Goal: Task Accomplishment & Management: Manage account settings

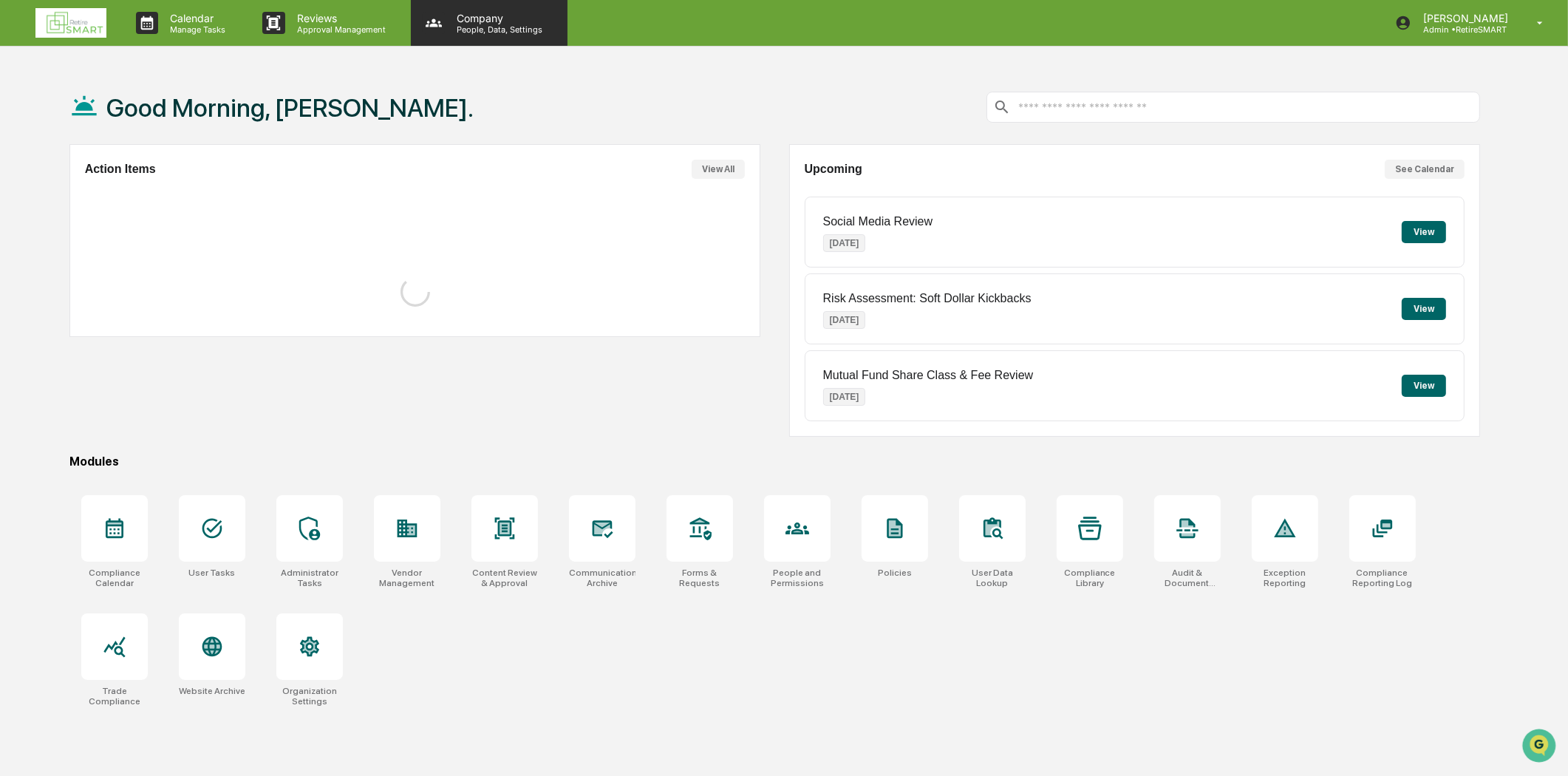
click at [431, 34] on div "Company People, Data, Settings" at bounding box center [489, 23] width 157 height 46
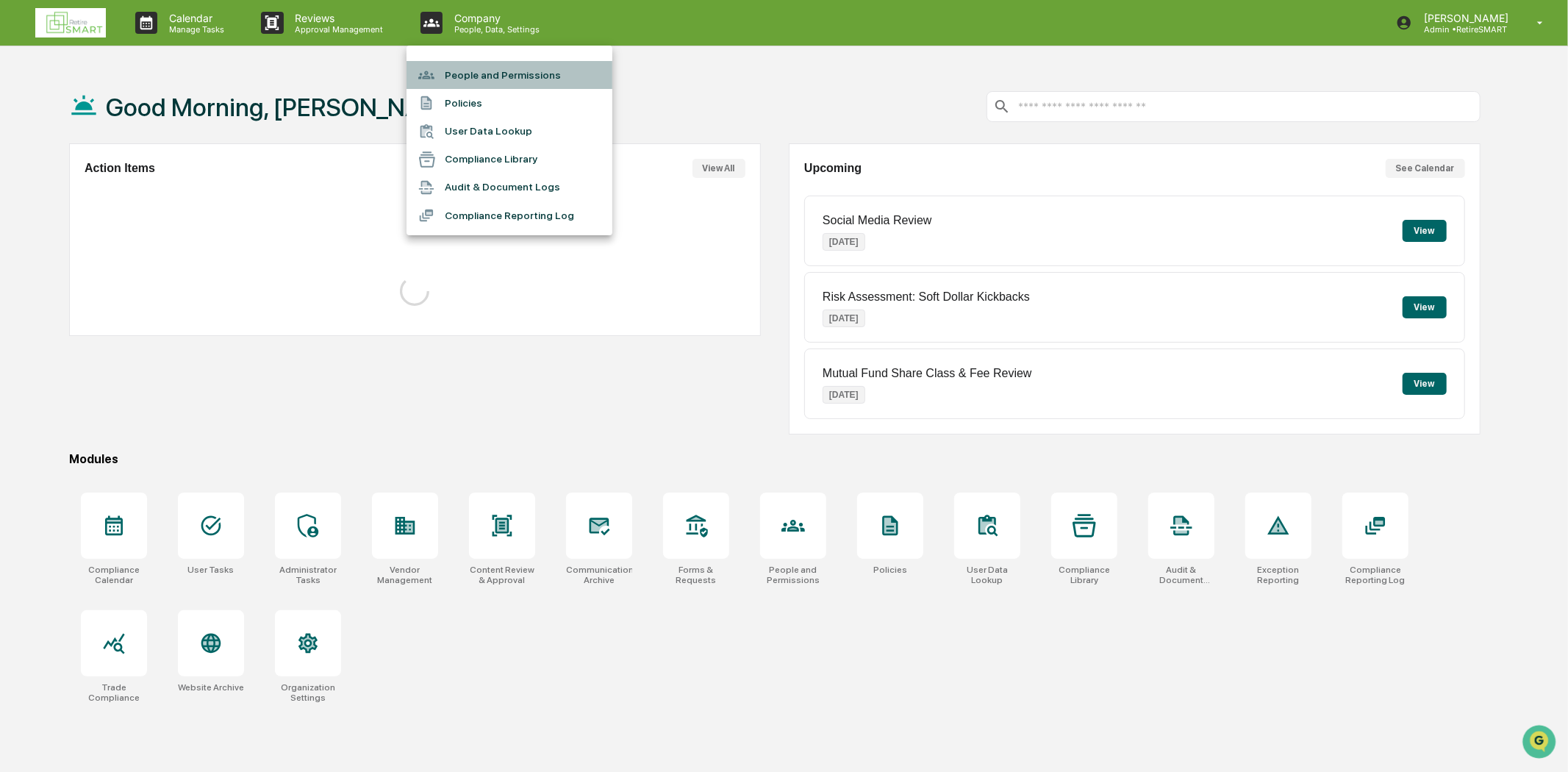
click at [488, 67] on li "People and Permissions" at bounding box center [509, 75] width 206 height 28
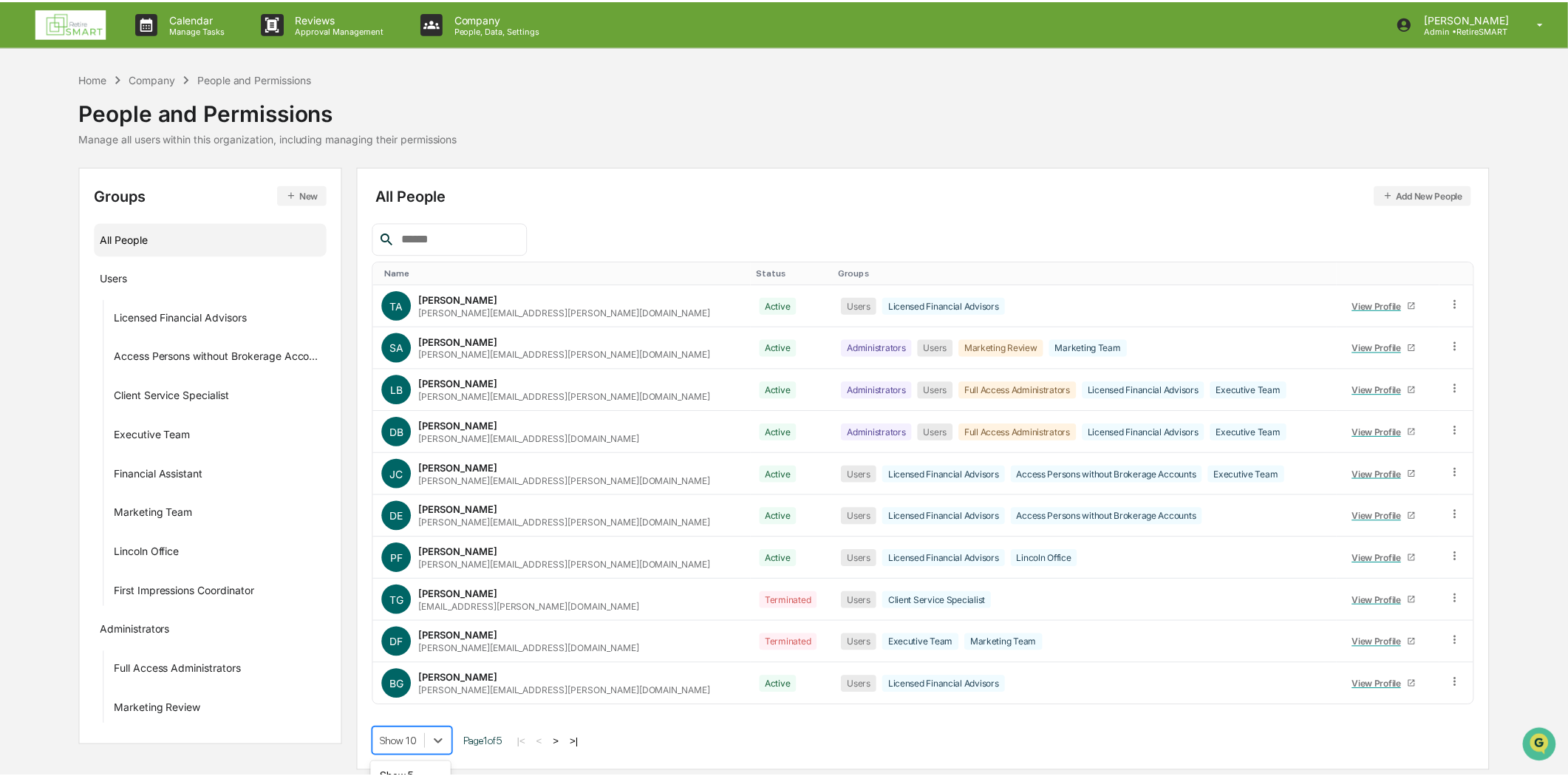
scroll to position [113, 0]
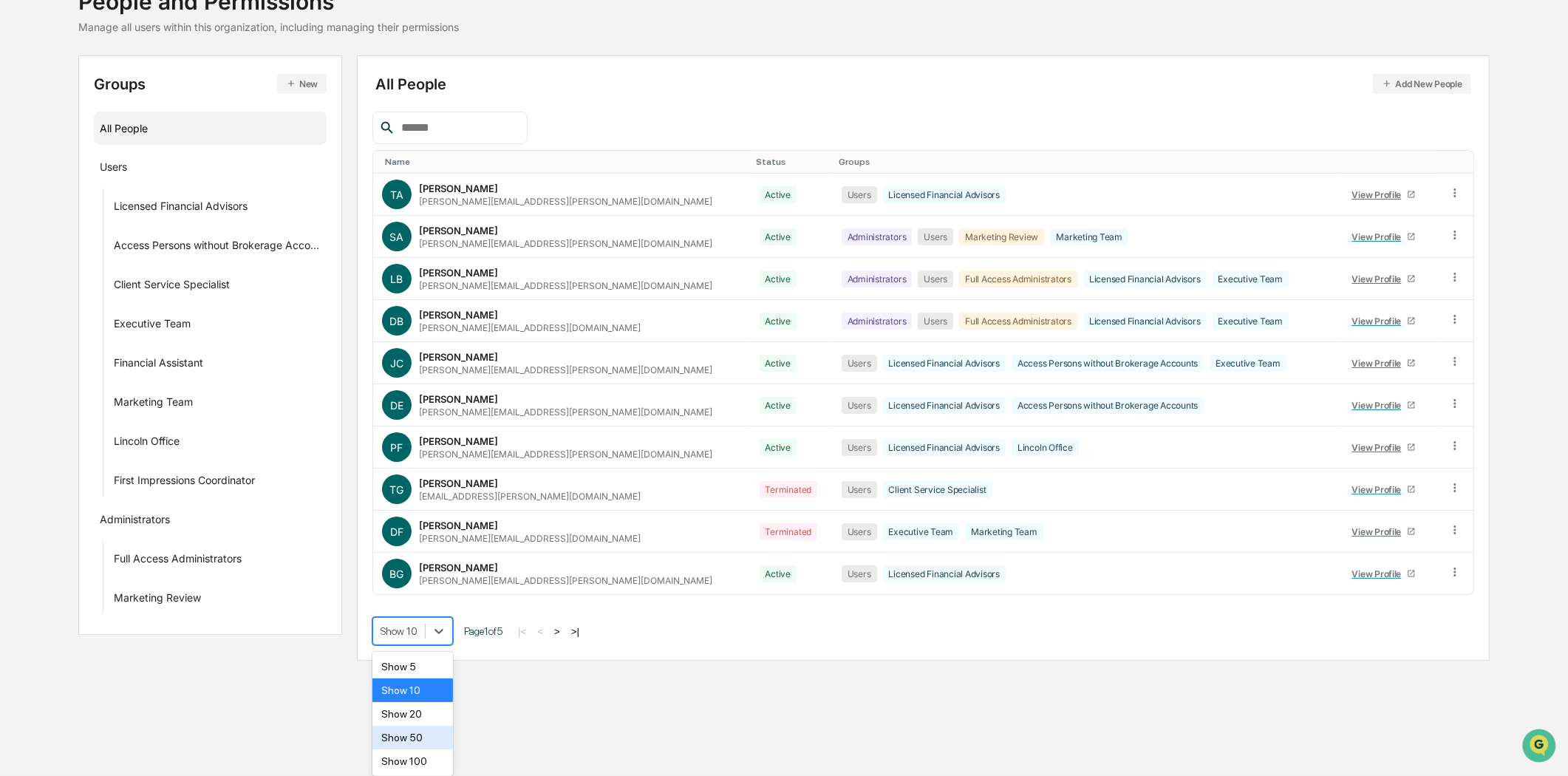
click at [434, 665] on body "Calendar Manage Tasks Reviews Approval Management Company People, Data, Setting…" at bounding box center [784, 277] width 1568 height 776
click at [424, 760] on div "Show 100" at bounding box center [412, 762] width 80 height 23
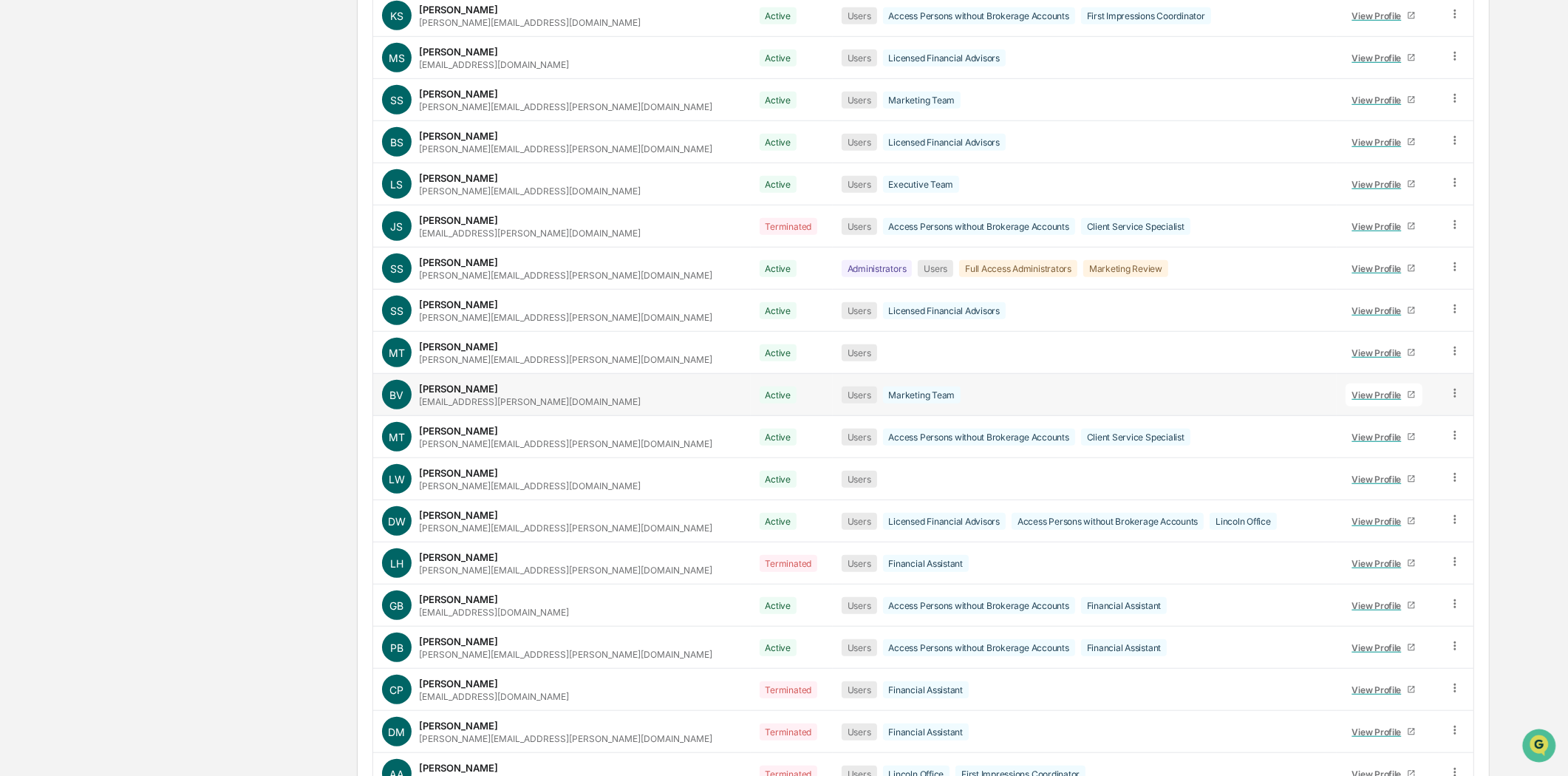
scroll to position [1684, 0]
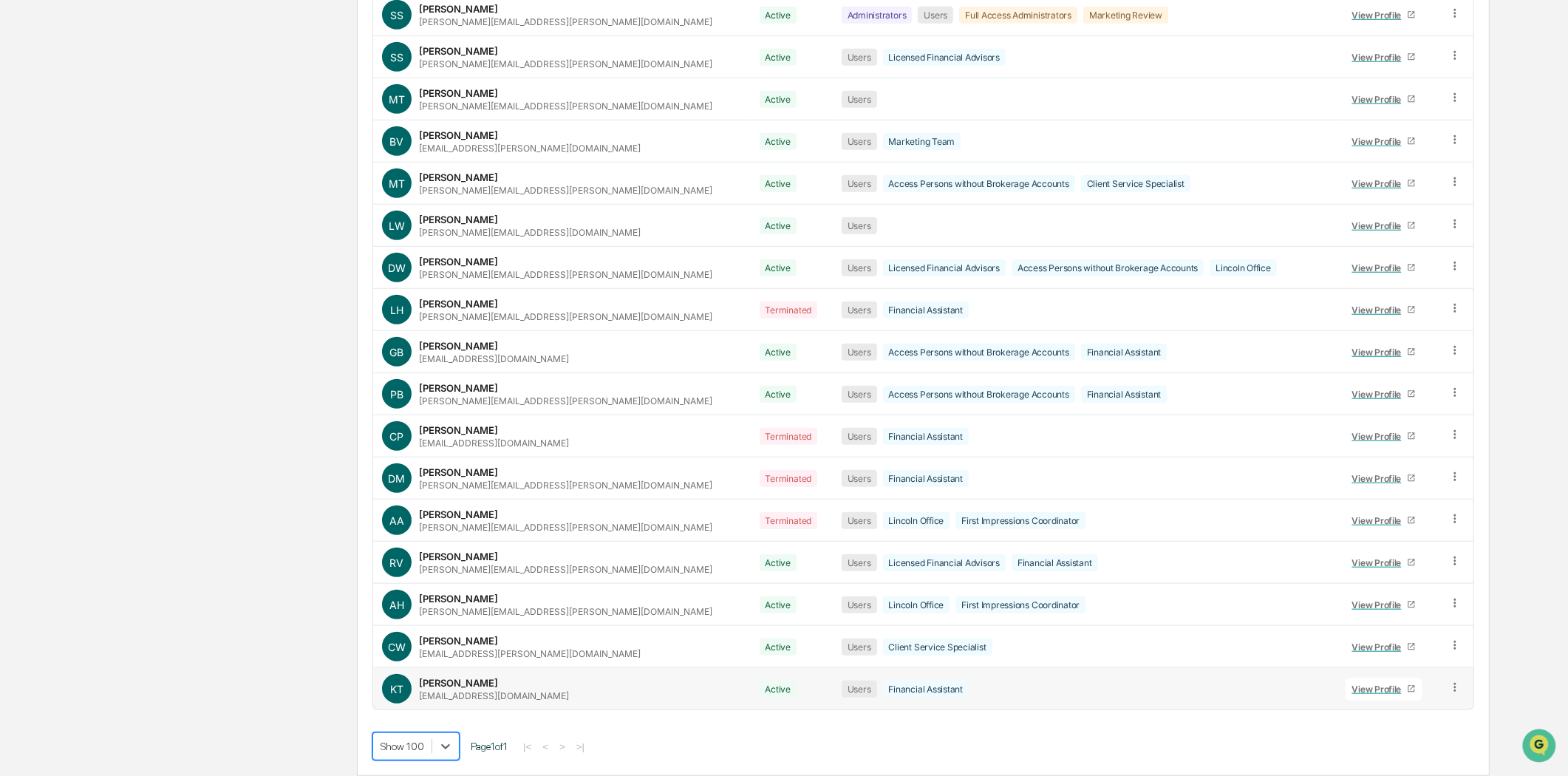
click at [555, 697] on div "[PERSON_NAME] Tyler [EMAIL_ADDRESS][PERSON_NAME][DOMAIN_NAME]" at bounding box center [562, 688] width 360 height 30
click at [1450, 681] on icon at bounding box center [1456, 688] width 14 height 14
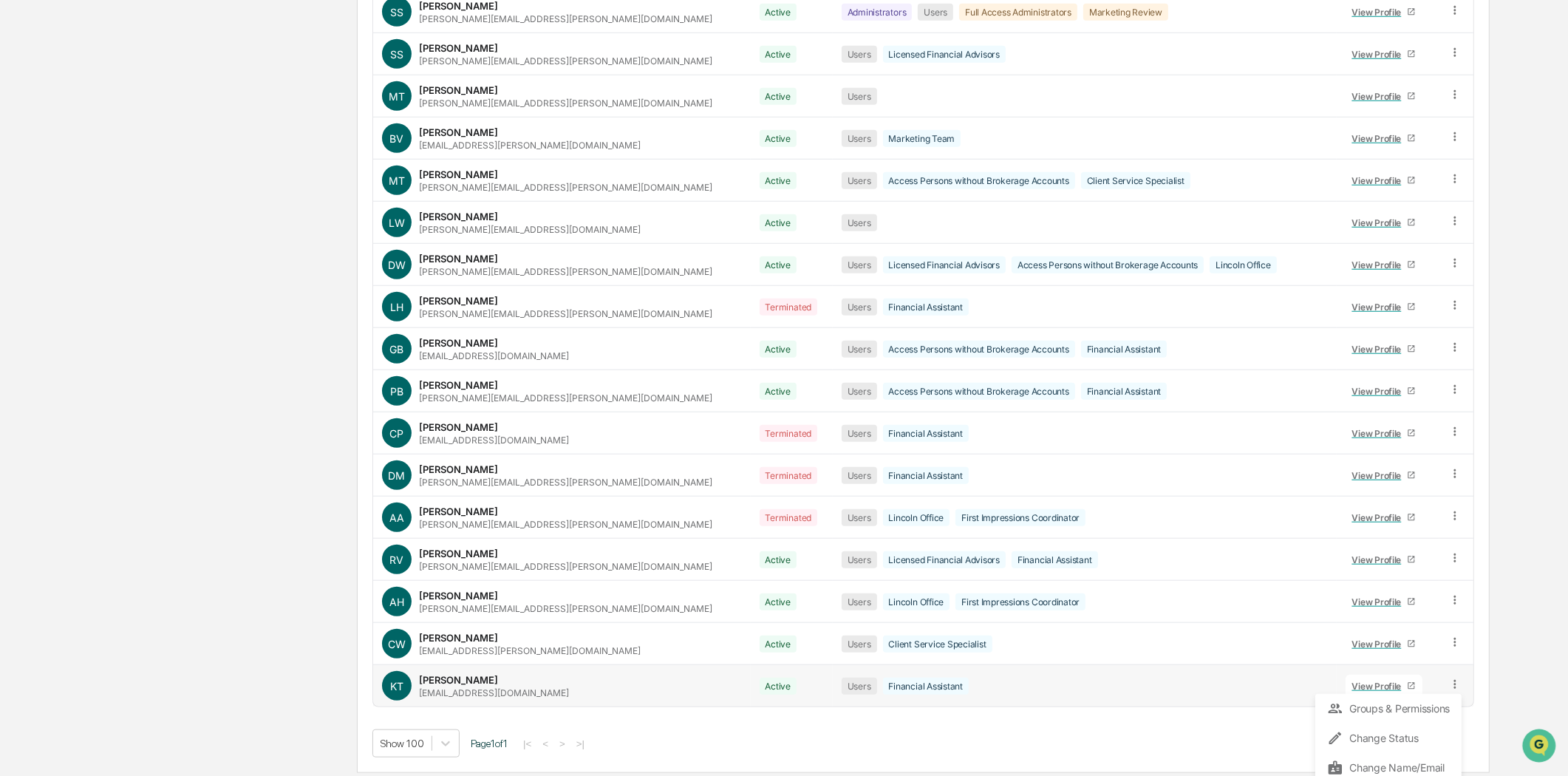
click at [1453, 686] on icon at bounding box center [1454, 685] width 2 height 9
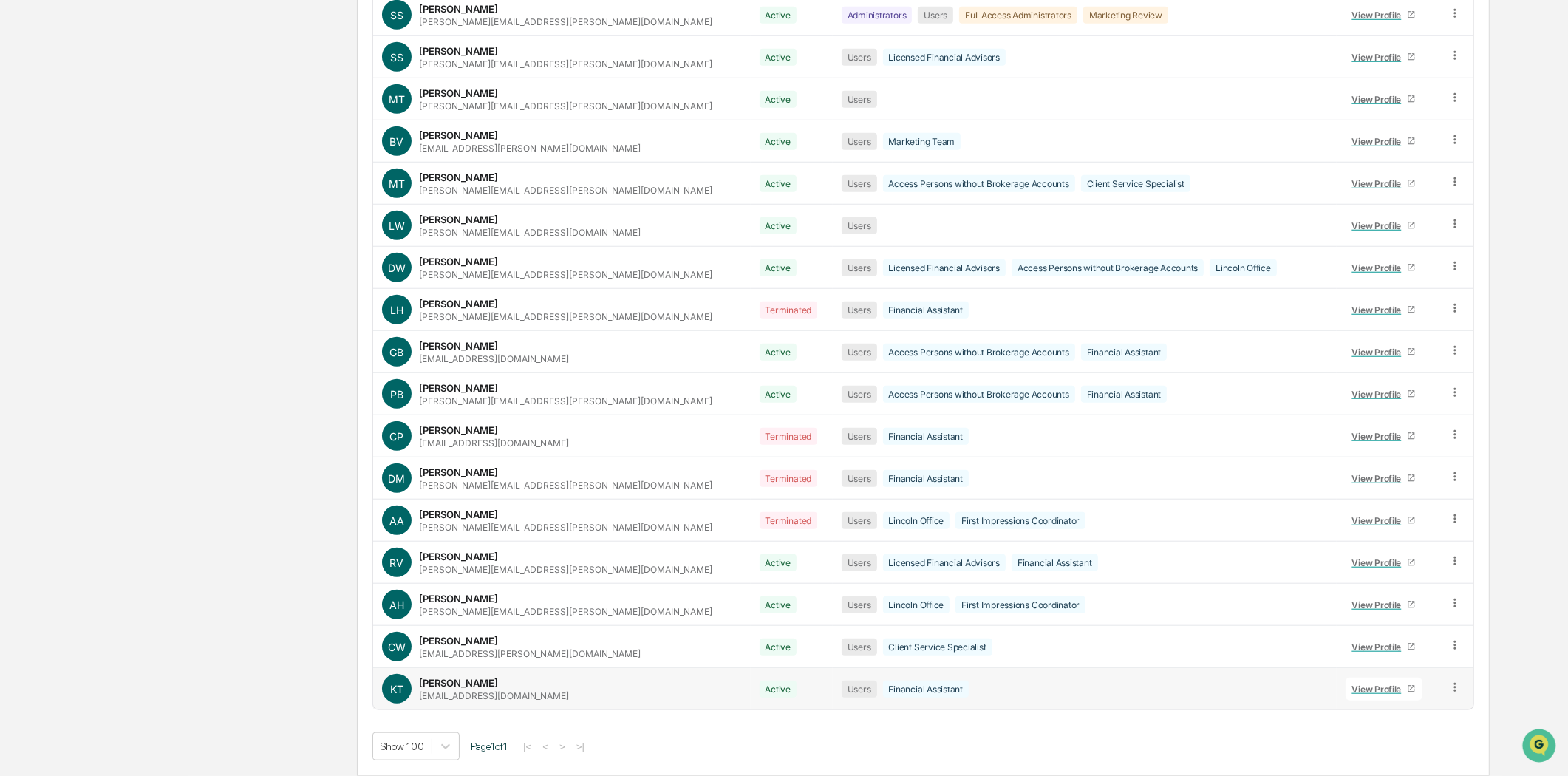
click at [1356, 689] on div "View Profile" at bounding box center [1379, 689] width 55 height 11
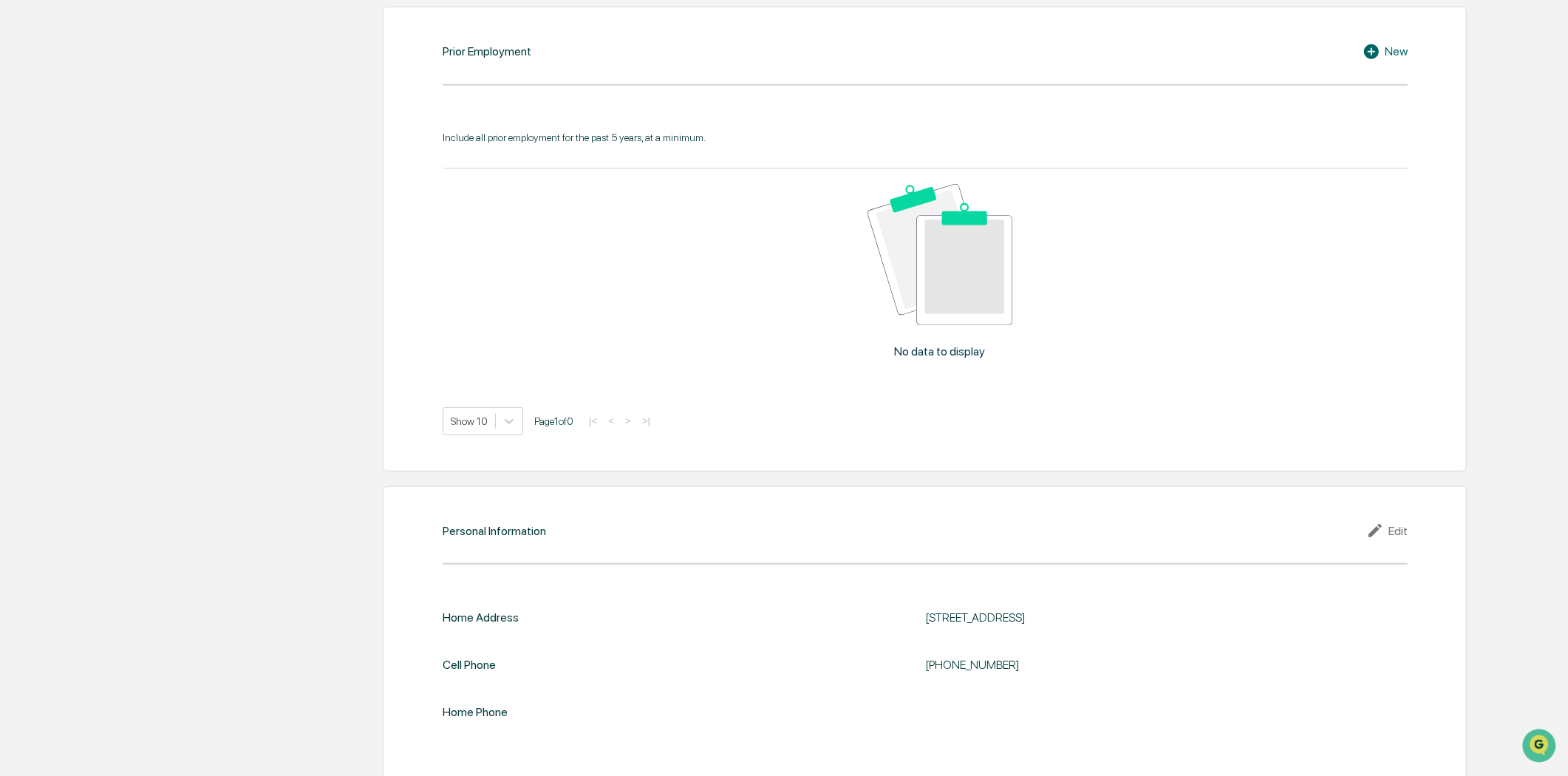
scroll to position [1325, 0]
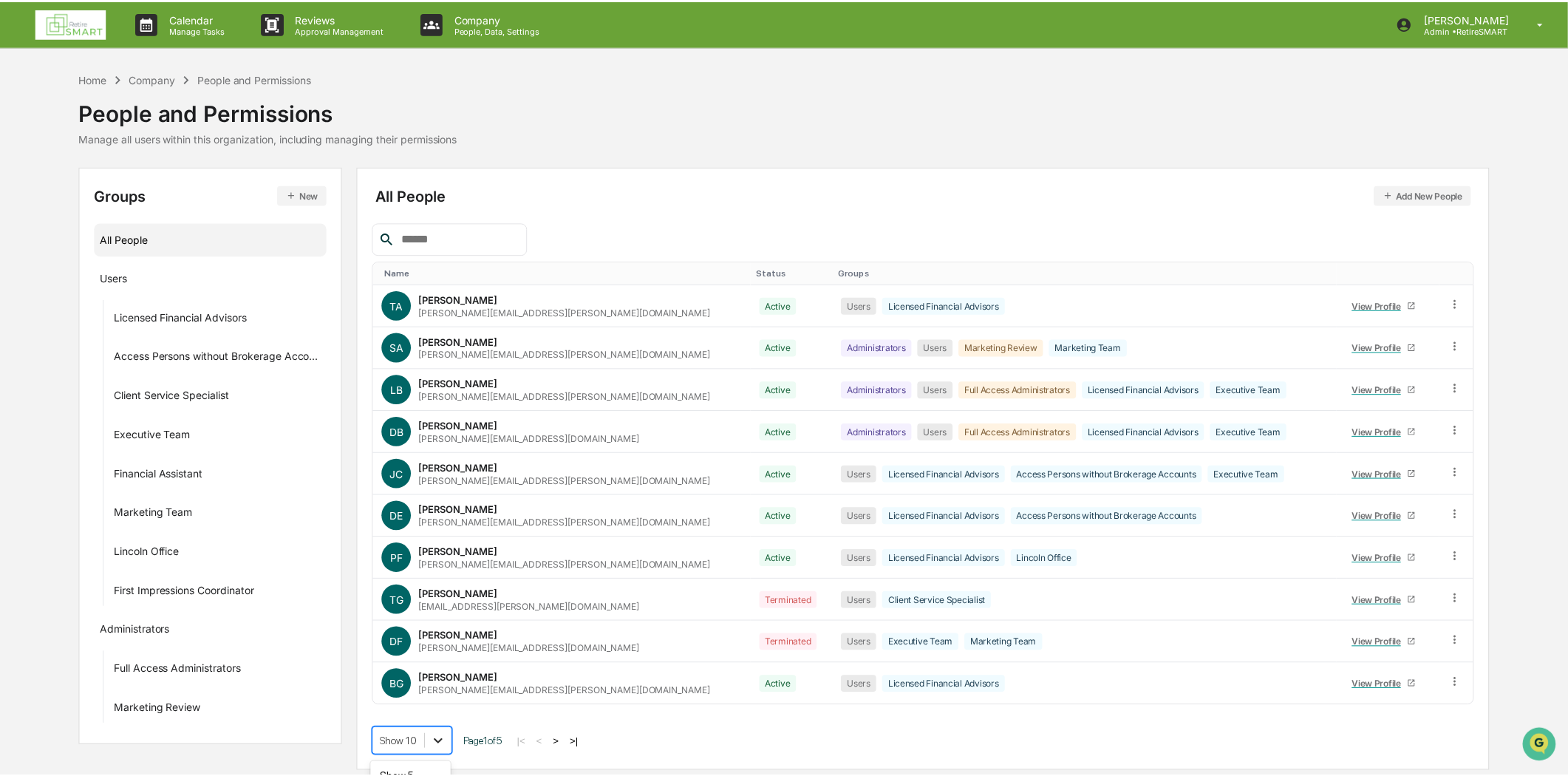
scroll to position [113, 0]
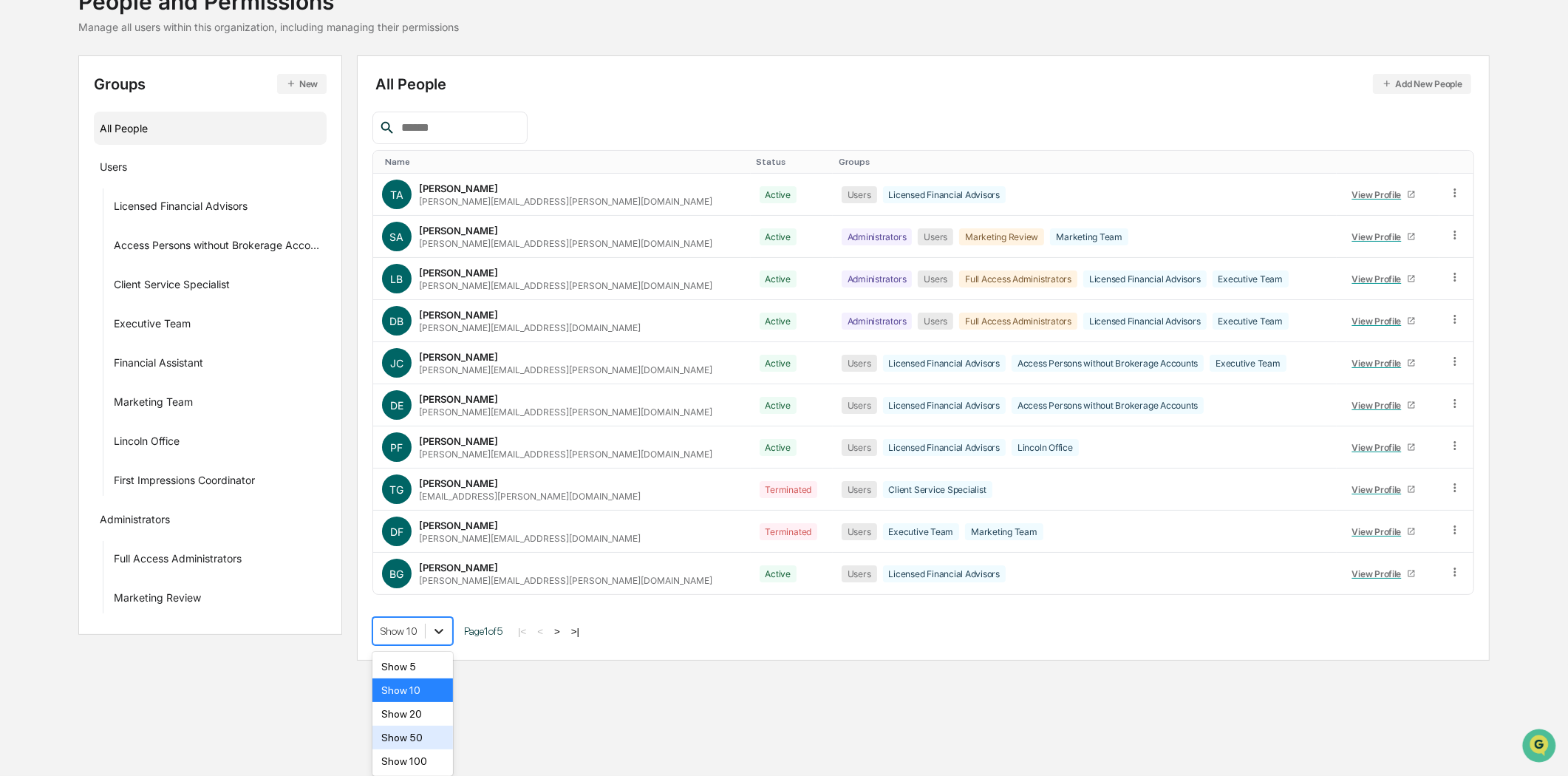
click at [444, 665] on body "Calendar Manage Tasks Reviews Approval Management Company People, Data, Setting…" at bounding box center [784, 277] width 1568 height 776
click at [432, 757] on div "Show 100" at bounding box center [412, 762] width 80 height 23
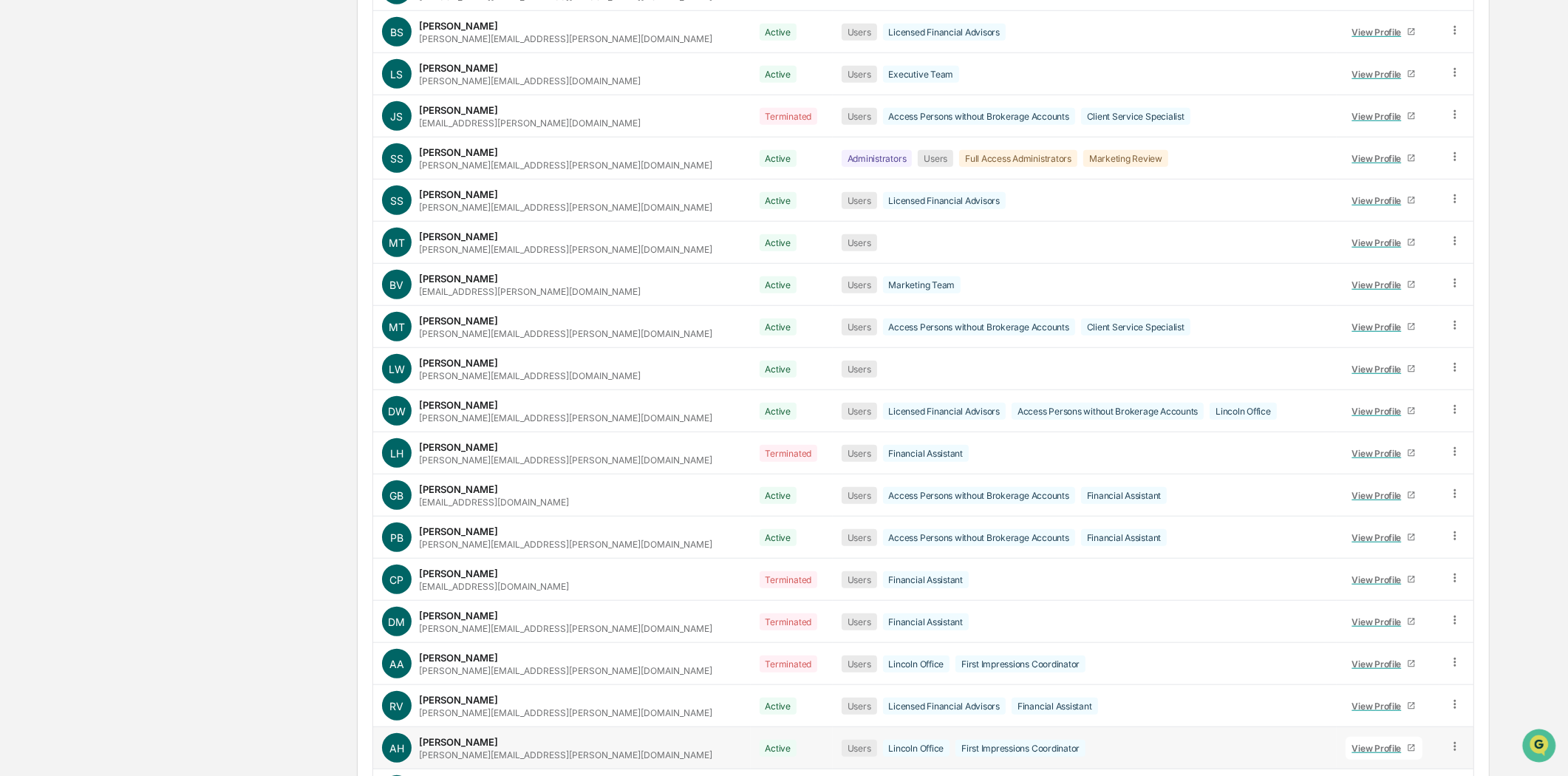
scroll to position [1684, 0]
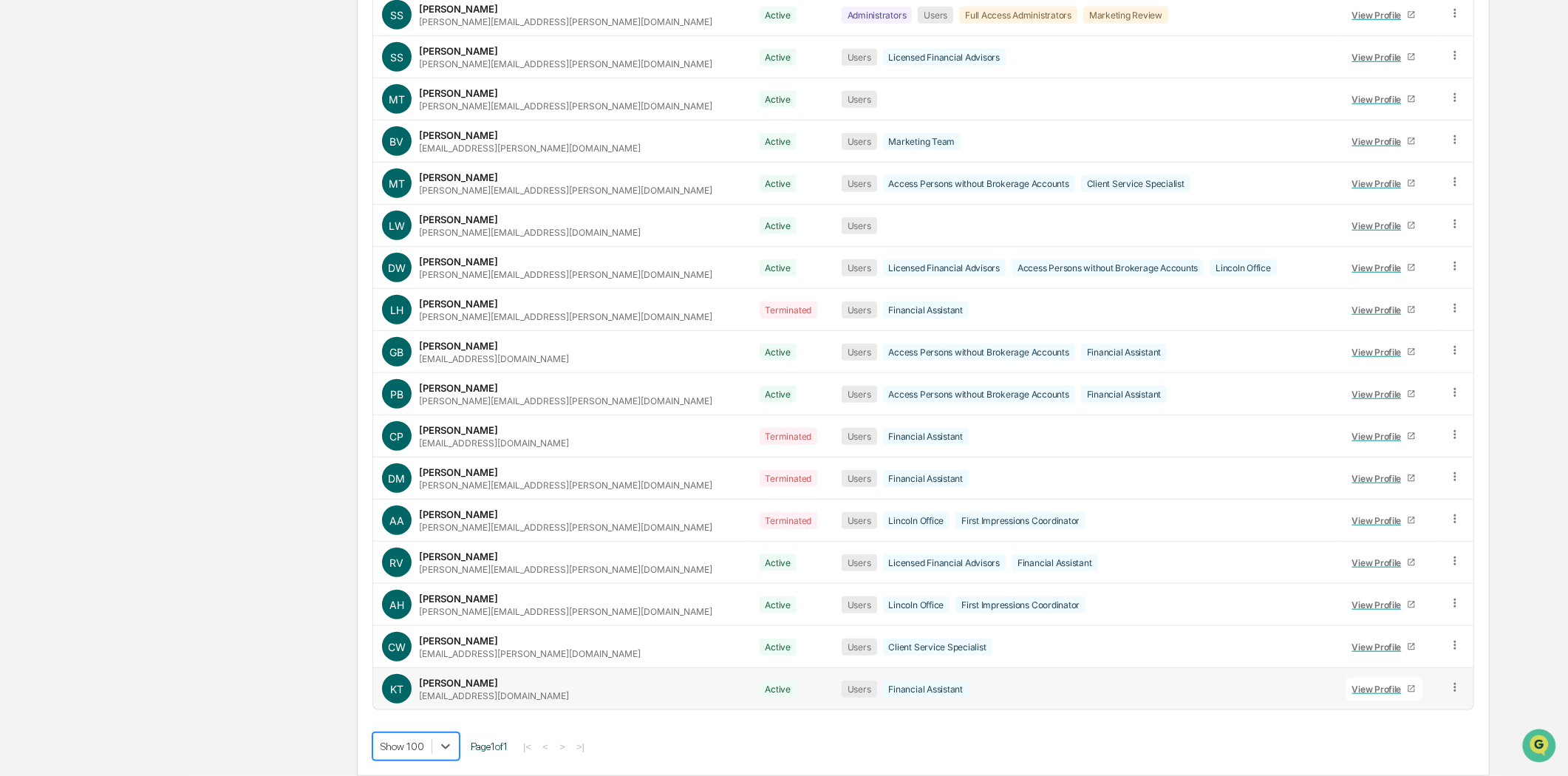
click at [1362, 685] on div "View Profile" at bounding box center [1379, 689] width 55 height 11
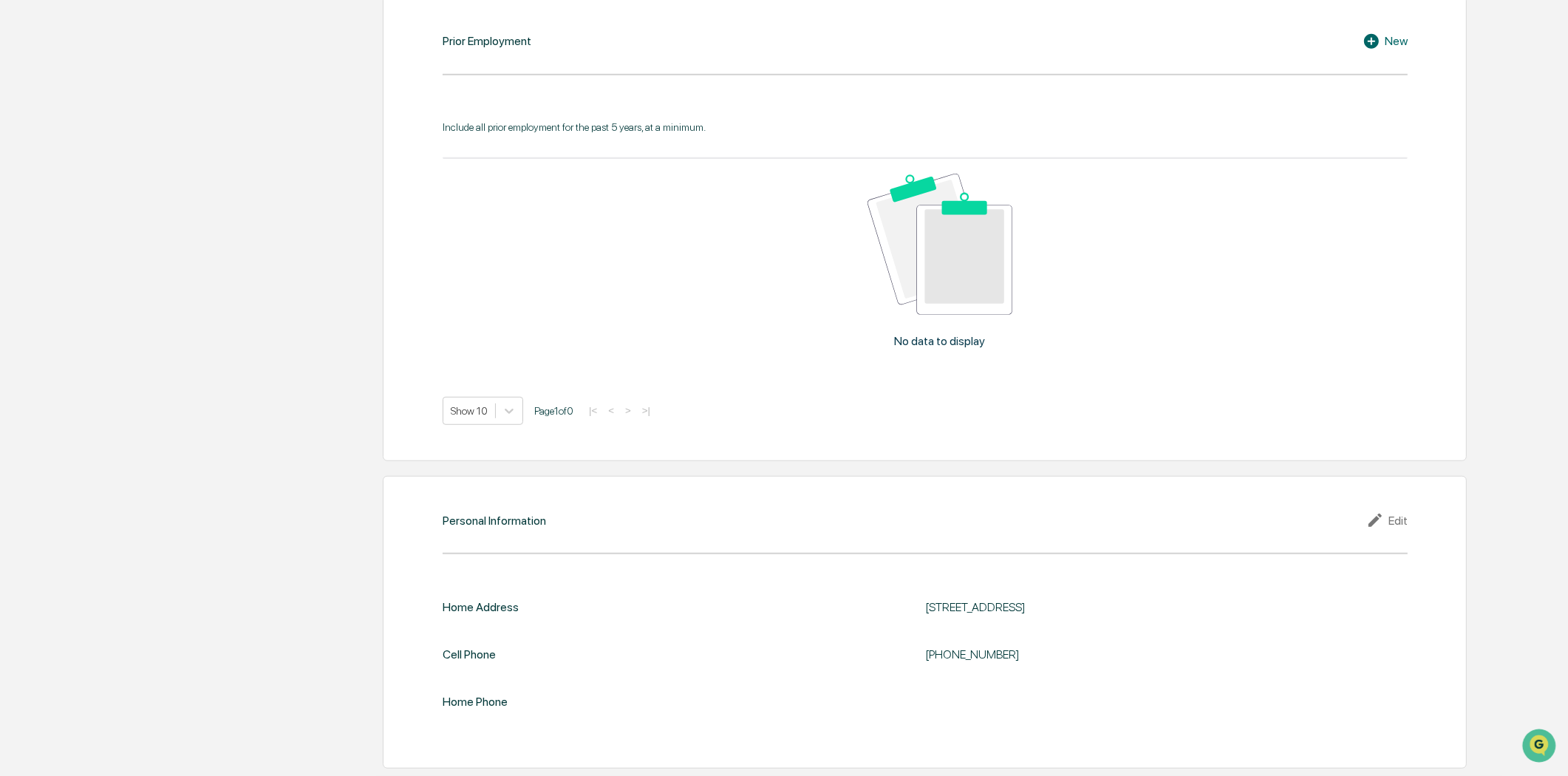
scroll to position [1325, 0]
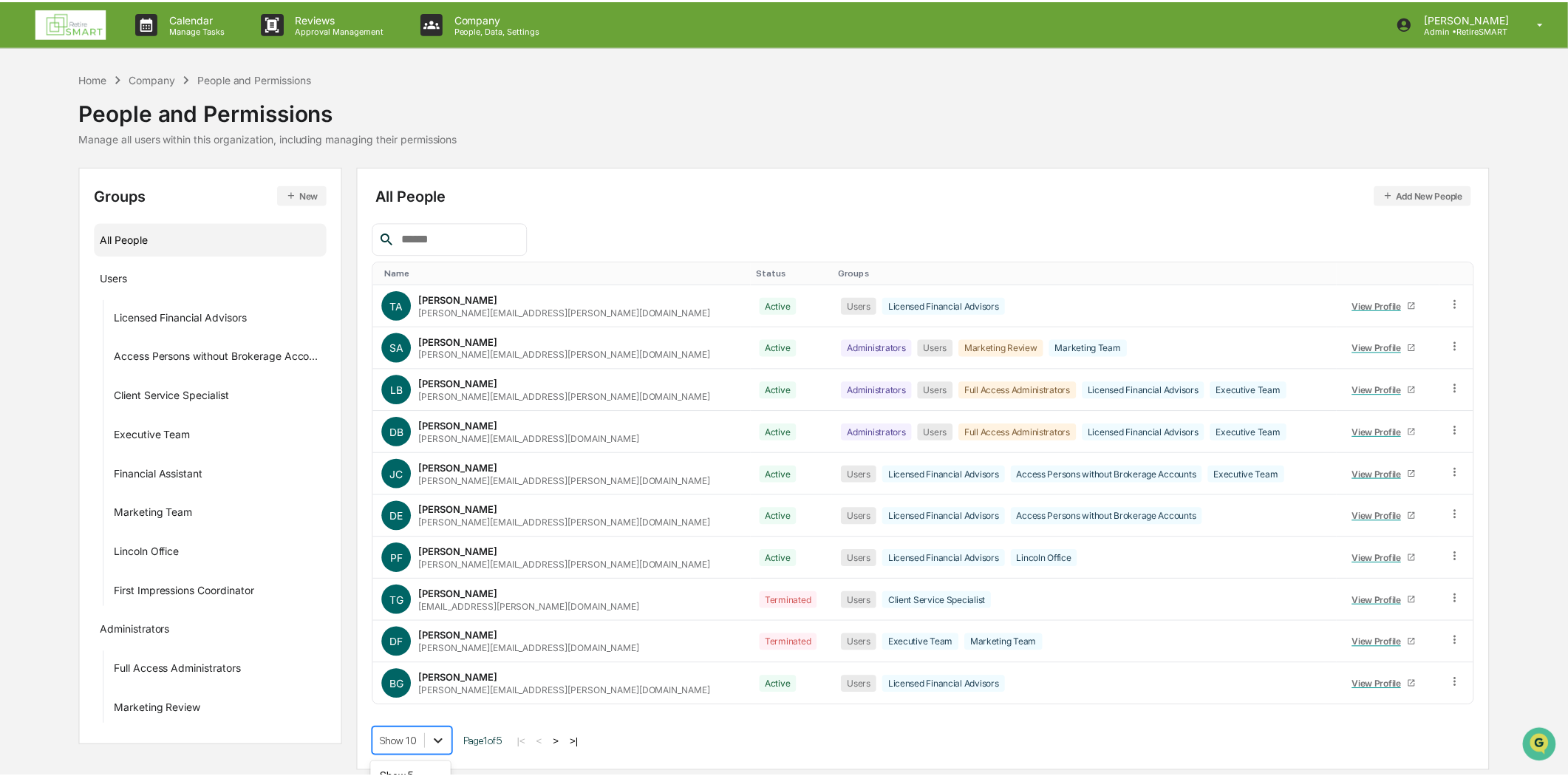
scroll to position [113, 0]
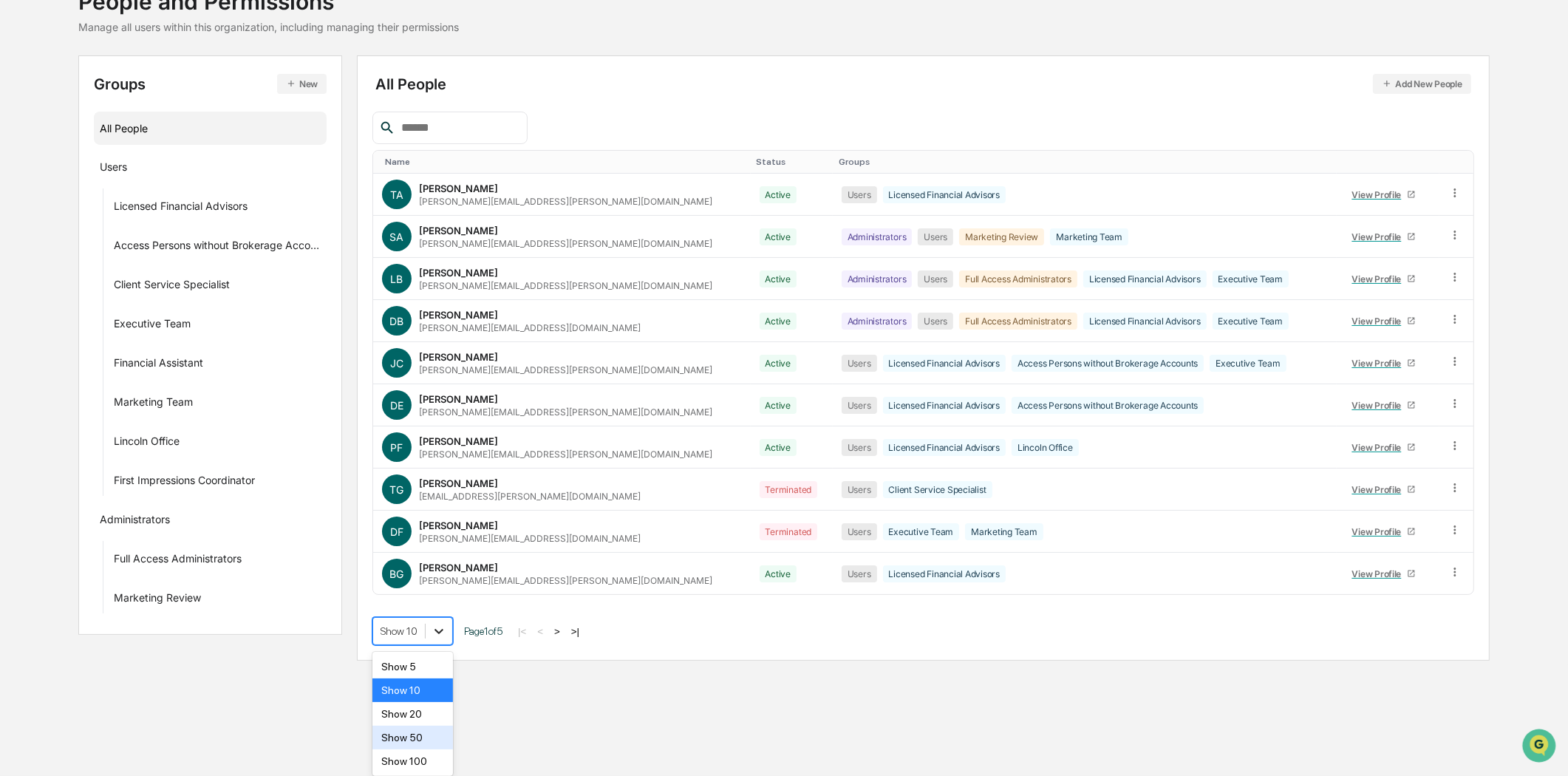
click at [437, 665] on body "Calendar Manage Tasks Reviews Approval Management Company People, Data, Setting…" at bounding box center [784, 277] width 1568 height 776
click at [417, 769] on div "Show 100" at bounding box center [412, 762] width 80 height 23
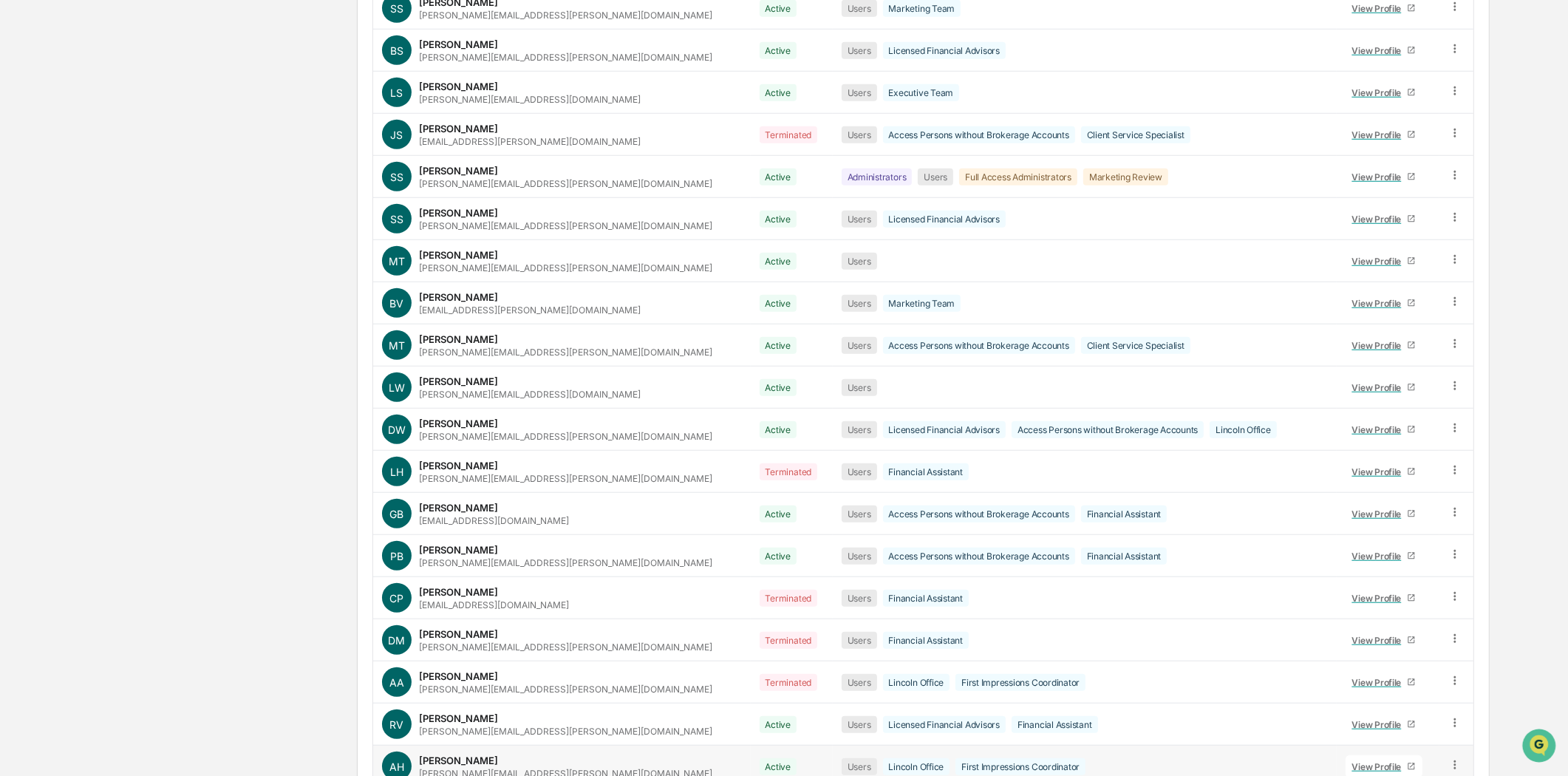
scroll to position [1684, 0]
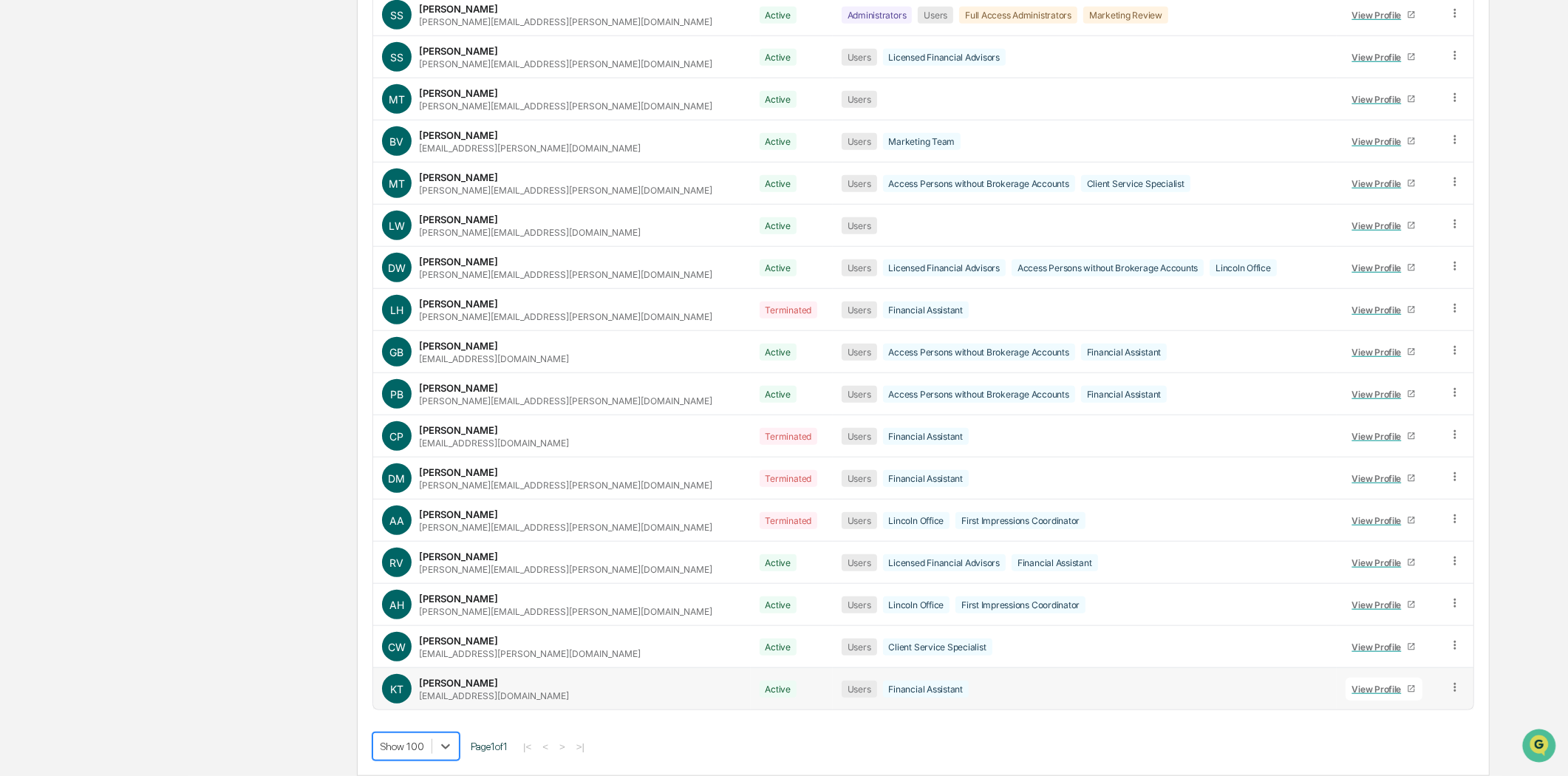
click at [1450, 678] on td at bounding box center [1457, 689] width 34 height 42
click at [1453, 683] on icon at bounding box center [1456, 688] width 14 height 14
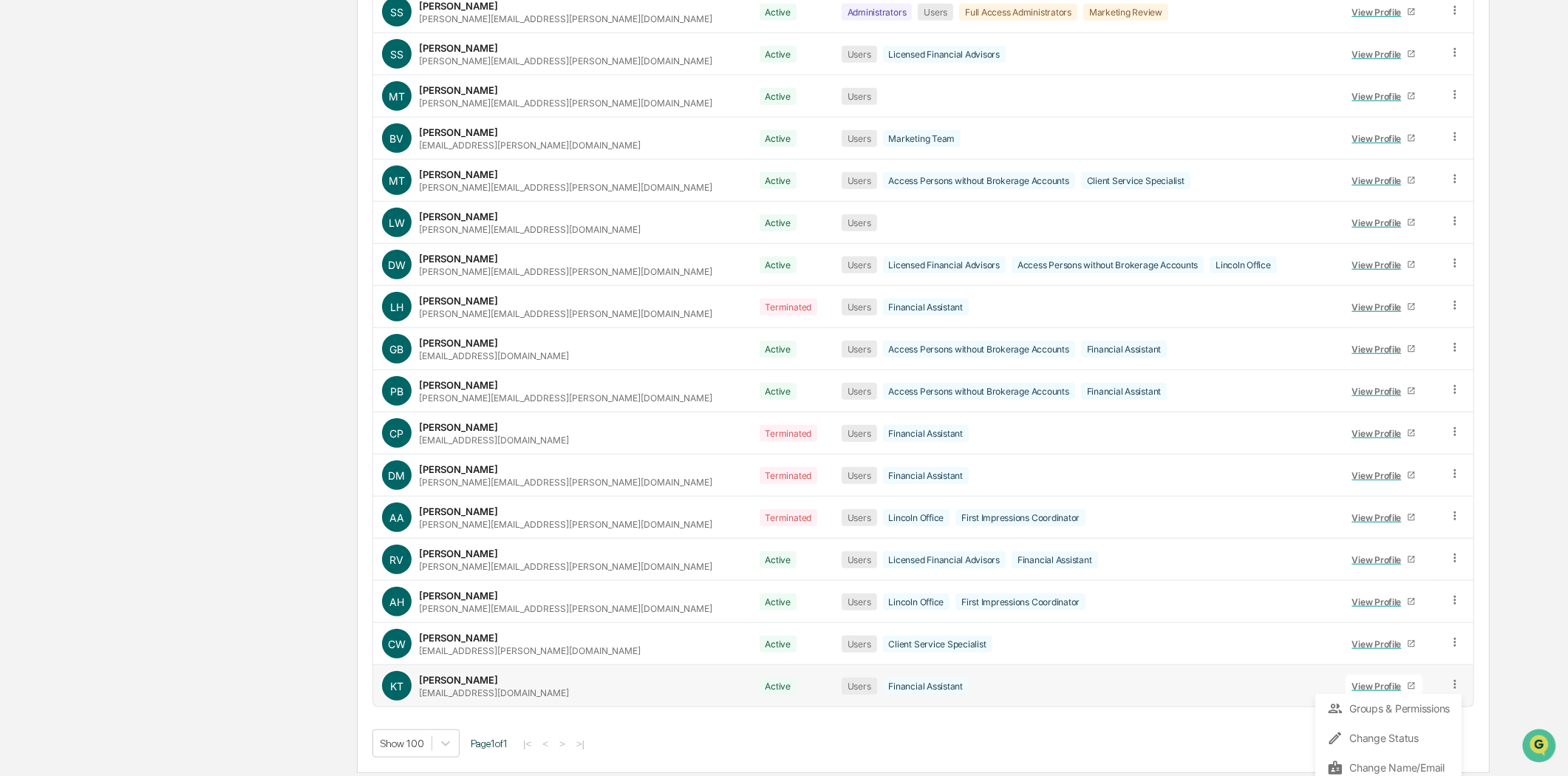
click at [1449, 686] on icon at bounding box center [1456, 685] width 14 height 14
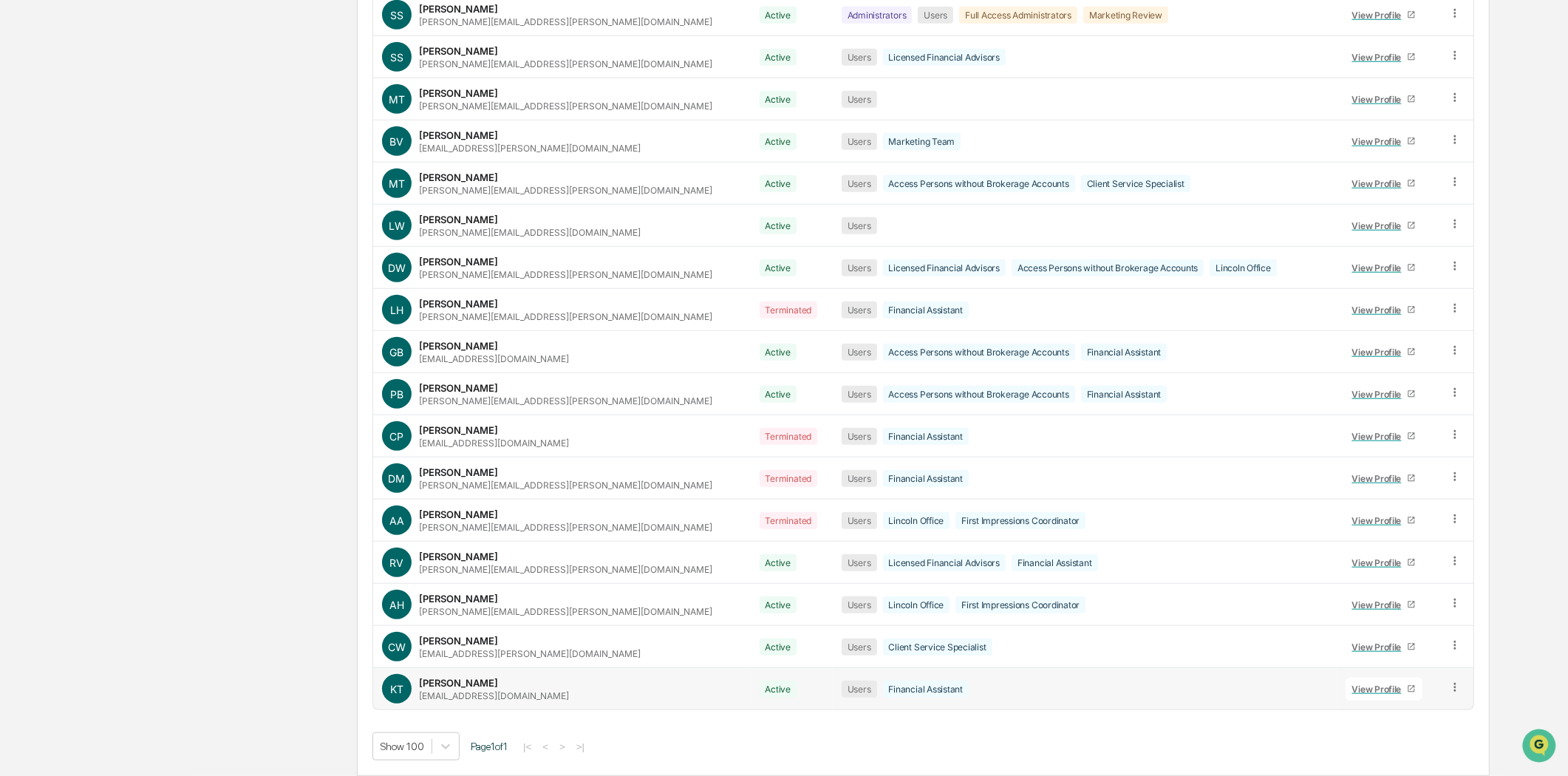
click at [1449, 688] on icon at bounding box center [1456, 688] width 14 height 14
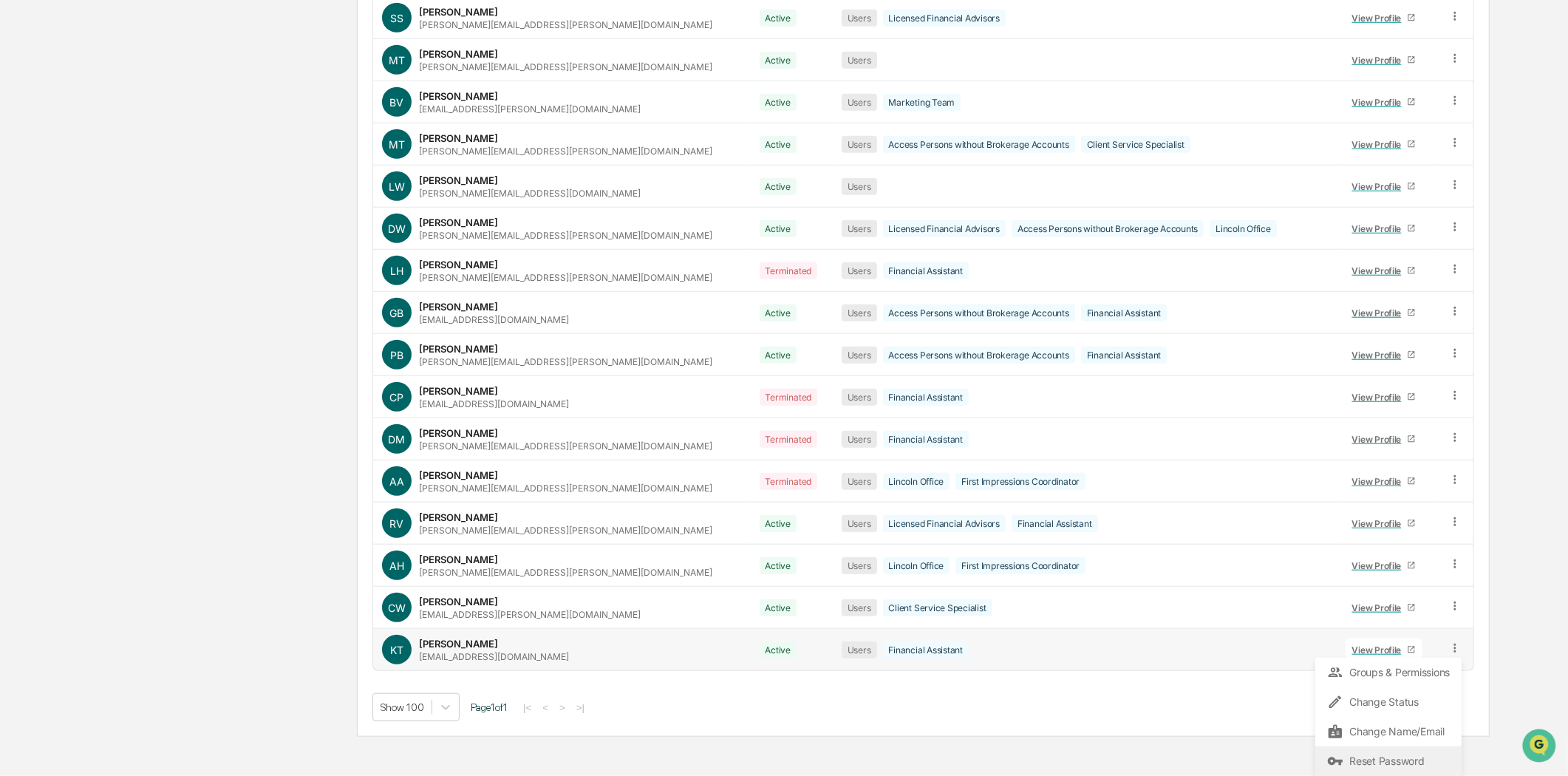
click at [1395, 760] on div "Reset Password" at bounding box center [1388, 762] width 123 height 18
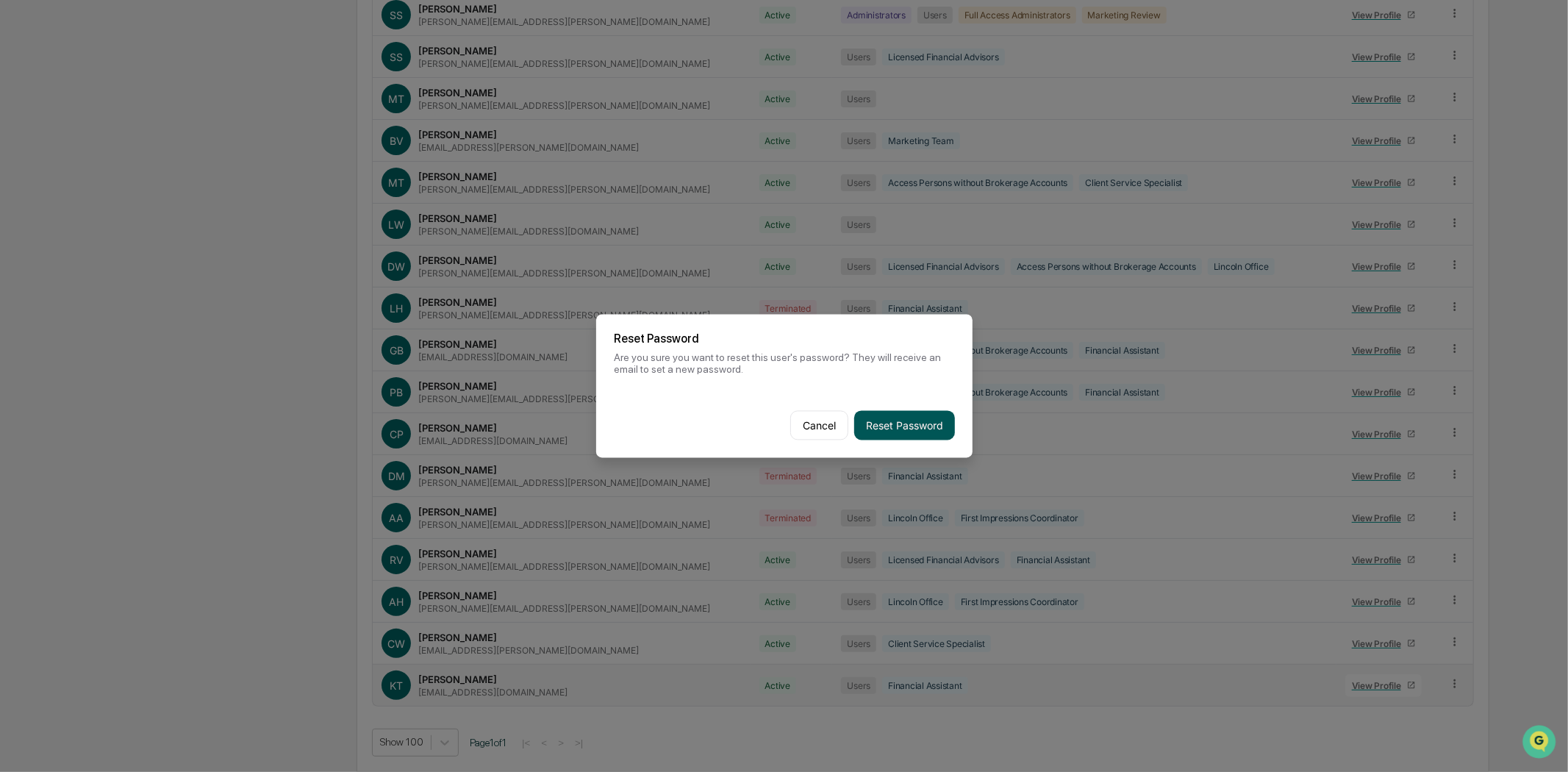
click at [924, 423] on button "Reset Password" at bounding box center [905, 425] width 101 height 30
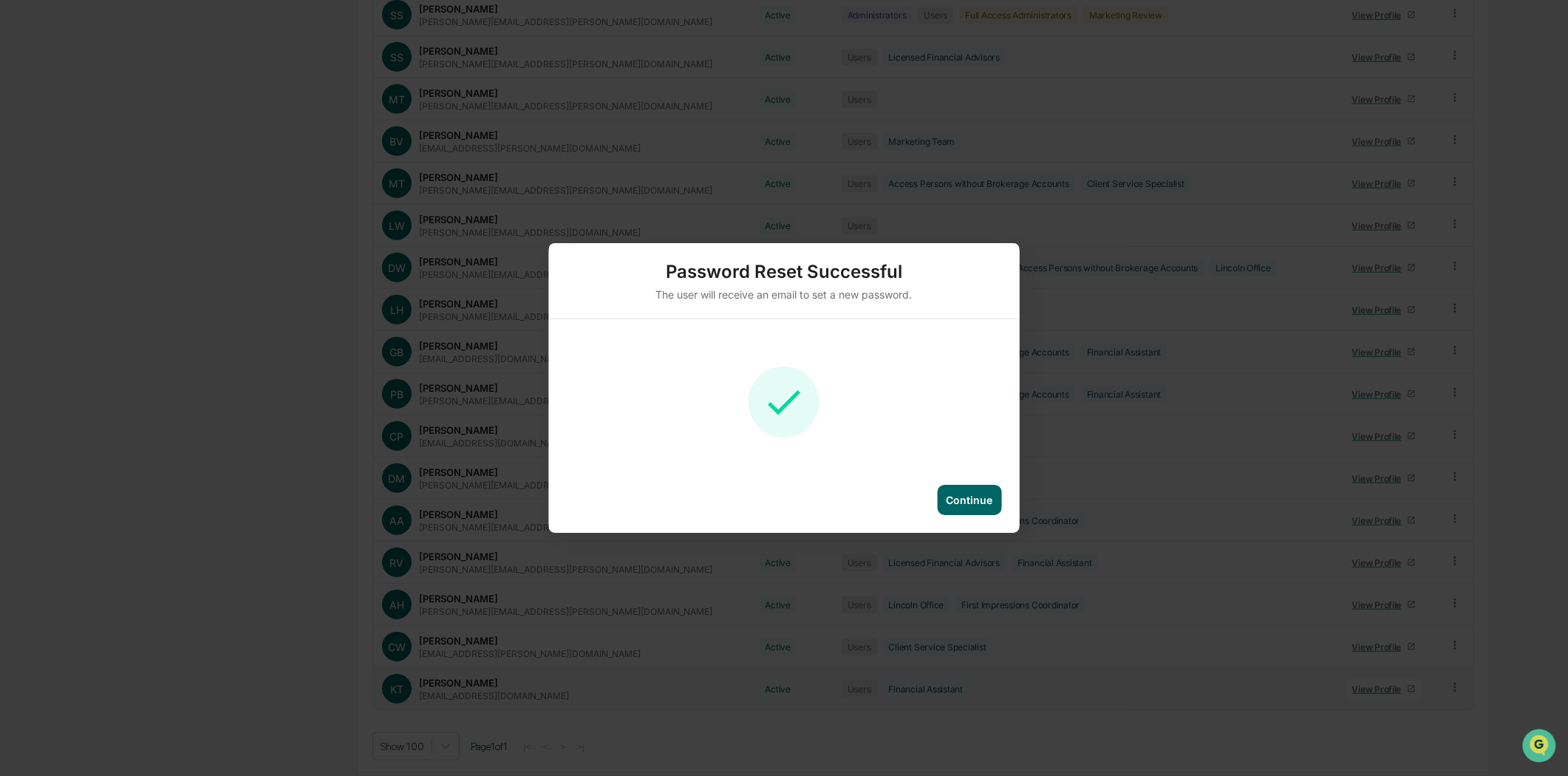
click at [983, 494] on div "Continue" at bounding box center [970, 500] width 47 height 13
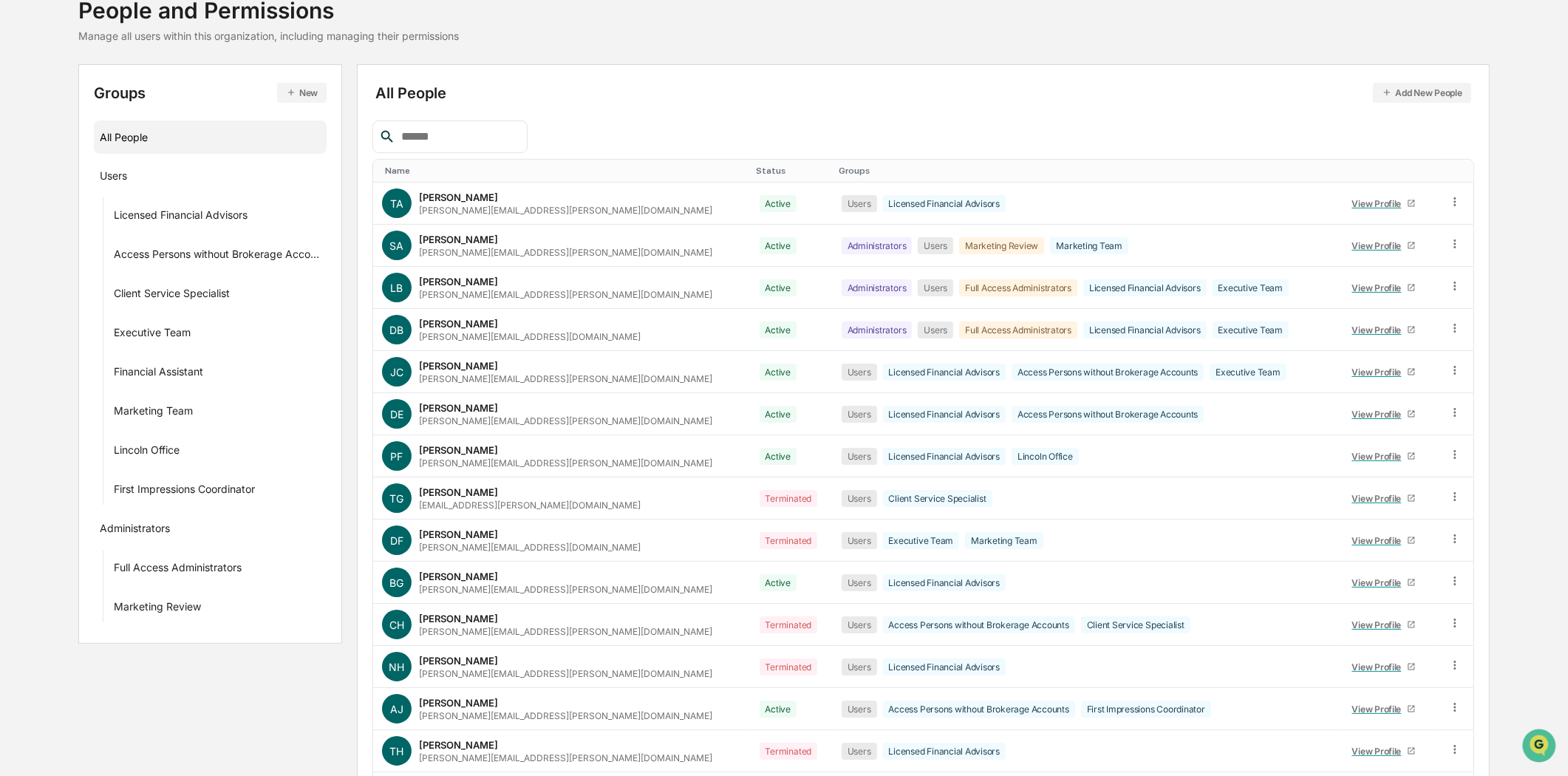
scroll to position [0, 0]
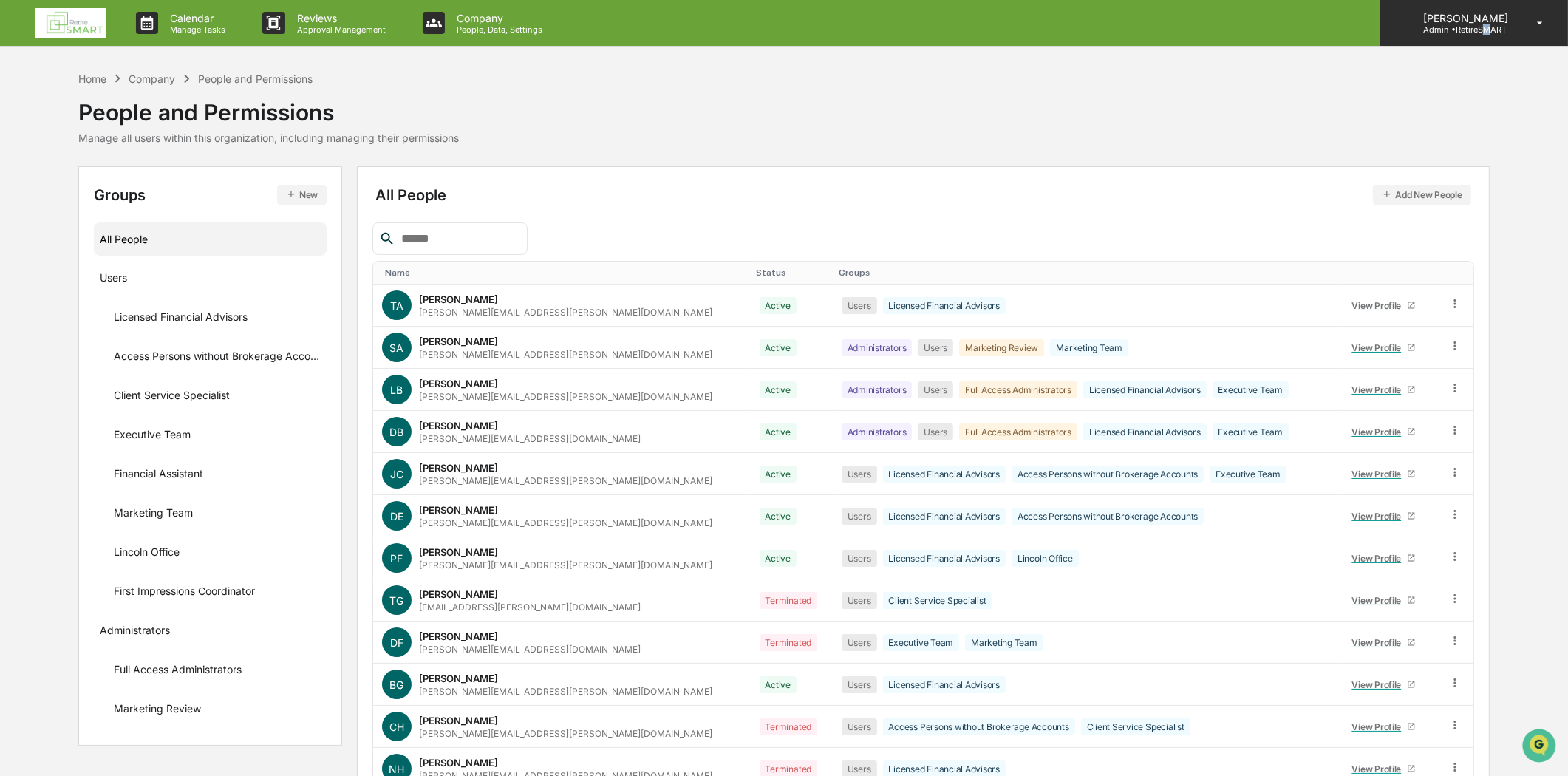
click at [1496, 31] on p "Admin • RetireSMART" at bounding box center [1464, 29] width 105 height 10
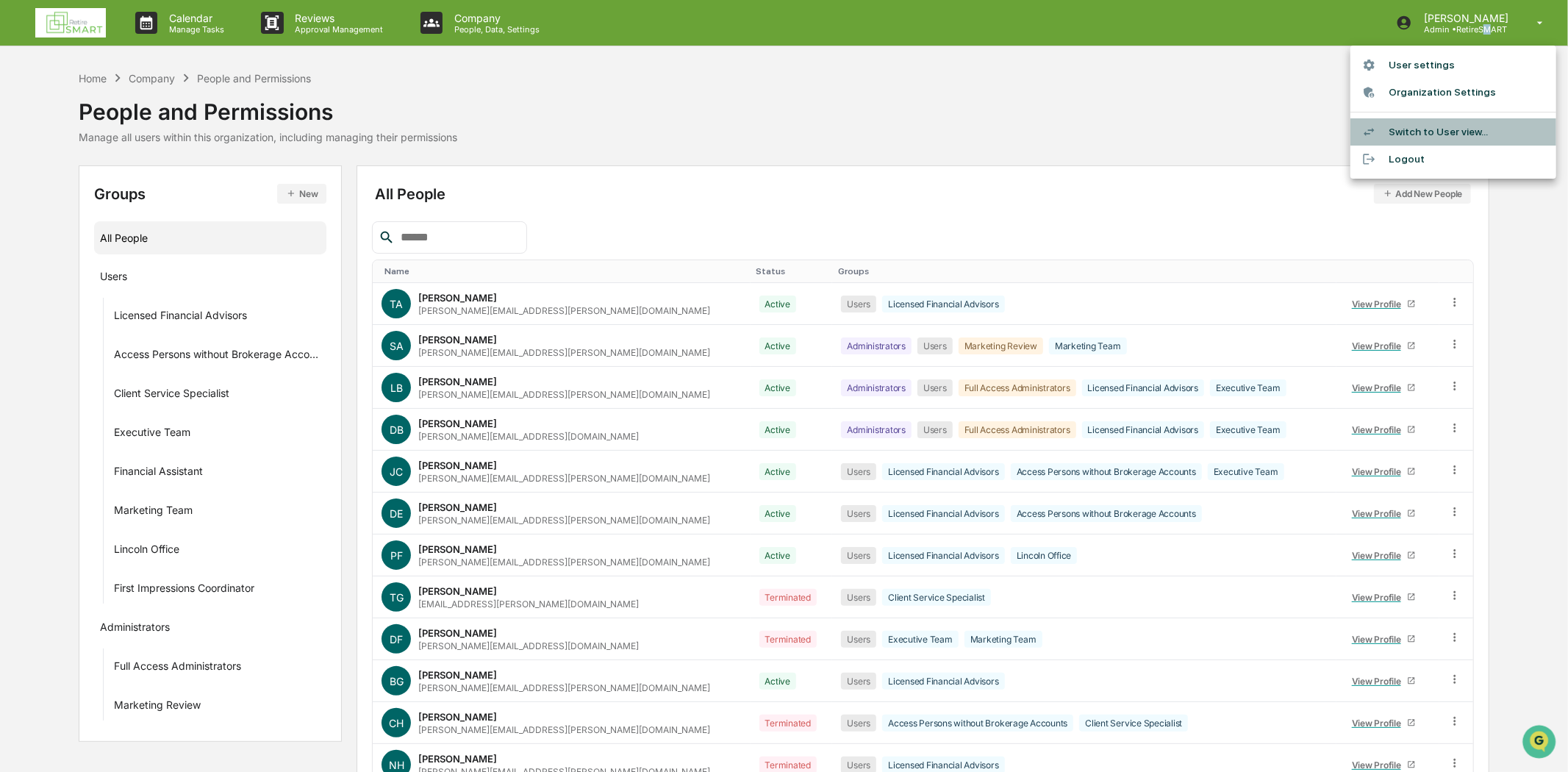
click at [1409, 136] on li "Switch to User view..." at bounding box center [1453, 132] width 206 height 27
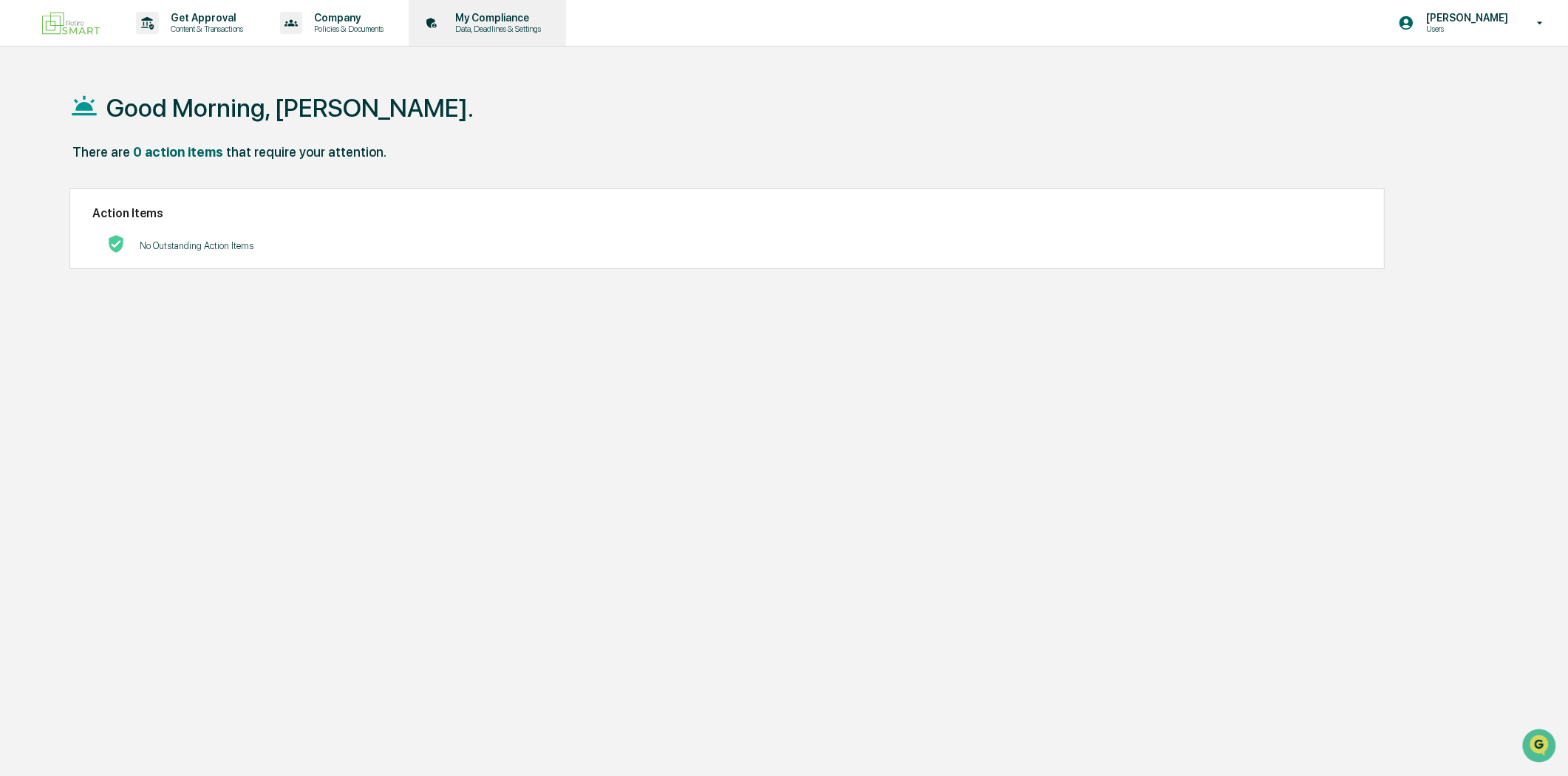
click at [533, 23] on p "My Compliance" at bounding box center [496, 17] width 105 height 12
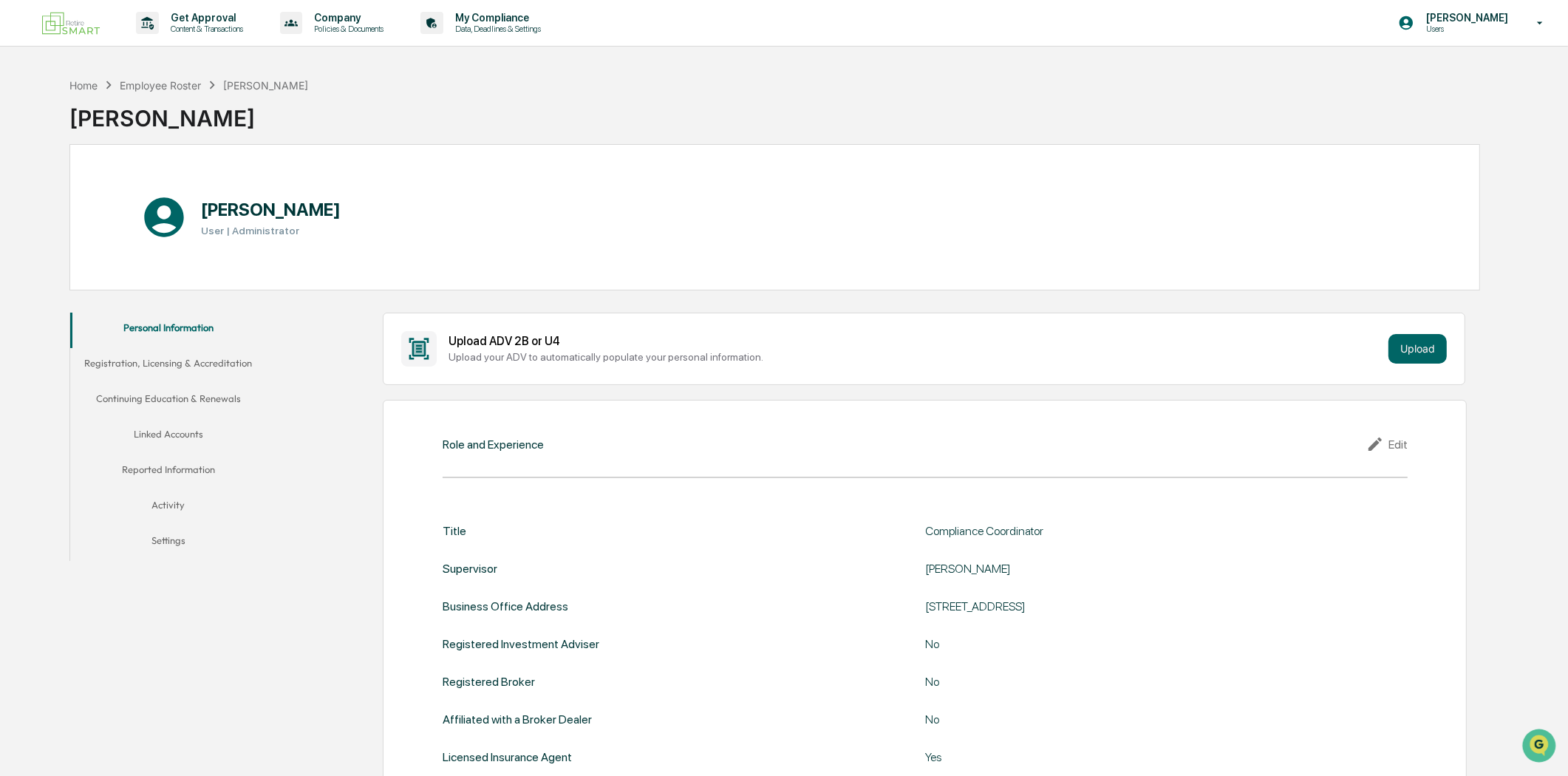
click at [199, 436] on button "Linked Accounts" at bounding box center [169, 437] width 197 height 35
